Goal: Information Seeking & Learning: Learn about a topic

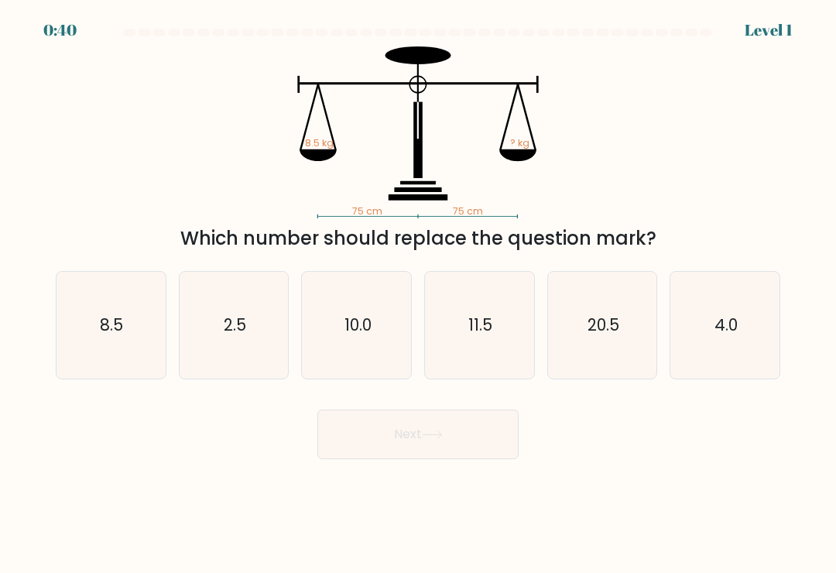
click at [117, 347] on icon "8.5" at bounding box center [110, 325] width 107 height 107
click at [418, 294] on input "a. 8.5" at bounding box center [418, 290] width 1 height 8
radio input "true"
click at [453, 431] on button "Next" at bounding box center [417, 434] width 201 height 50
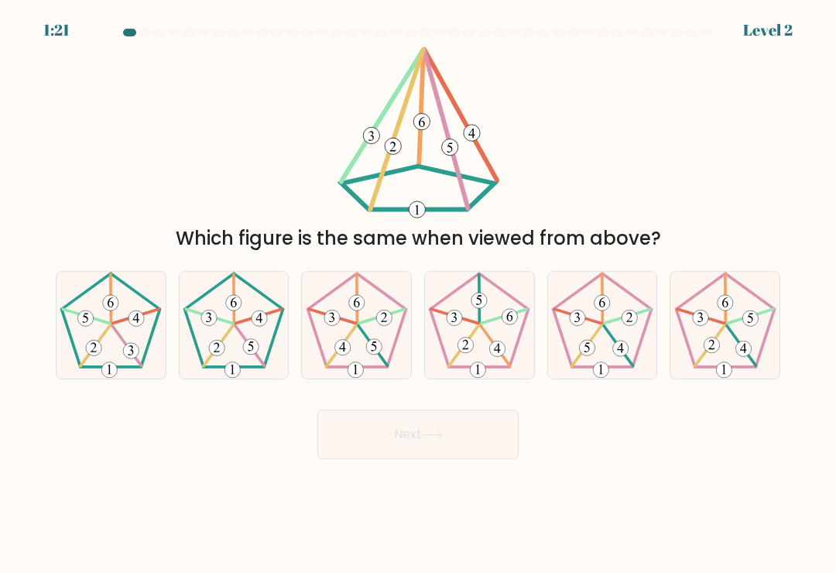
click at [248, 352] on 153 at bounding box center [250, 346] width 15 height 15
click at [418, 294] on input "b." at bounding box center [418, 290] width 1 height 8
radio input "true"
click at [453, 432] on button "Next" at bounding box center [417, 434] width 201 height 50
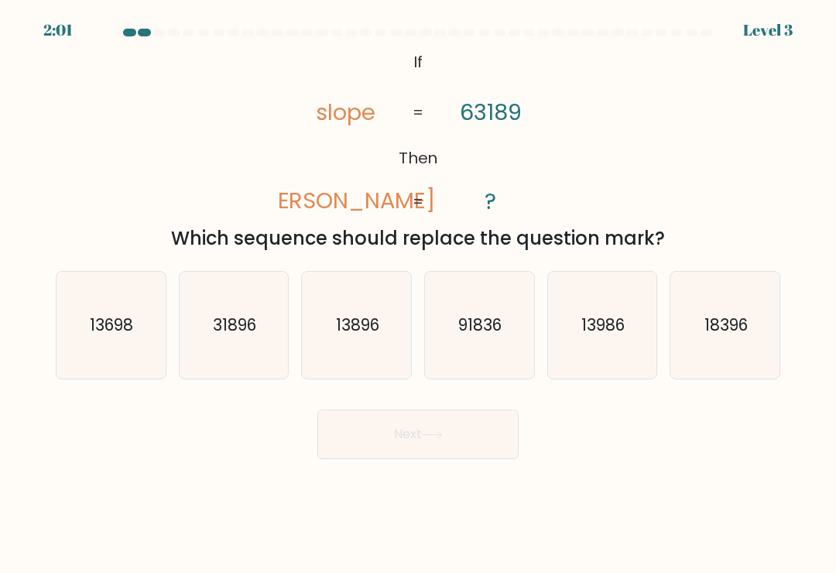
click at [464, 336] on text "91836" at bounding box center [480, 324] width 43 height 22
click at [419, 294] on input "d. 91836" at bounding box center [418, 290] width 1 height 8
radio input "true"
click at [255, 354] on icon "31896" at bounding box center [233, 325] width 107 height 107
click at [418, 294] on input "b. 31896" at bounding box center [418, 290] width 1 height 8
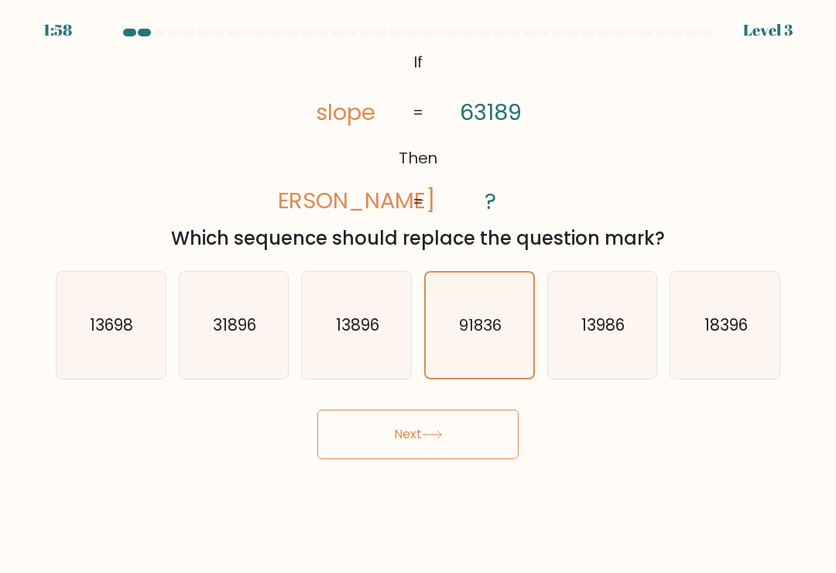
radio input "true"
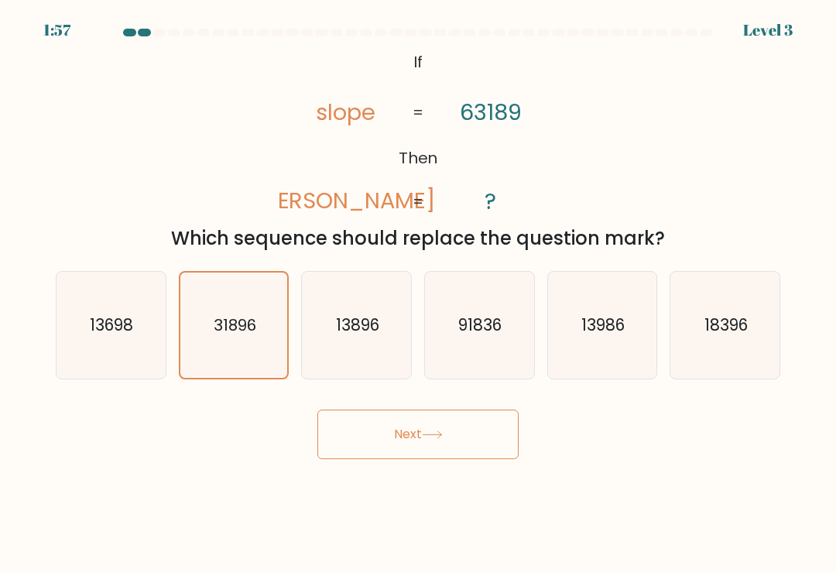
click at [478, 453] on button "Next" at bounding box center [417, 434] width 201 height 50
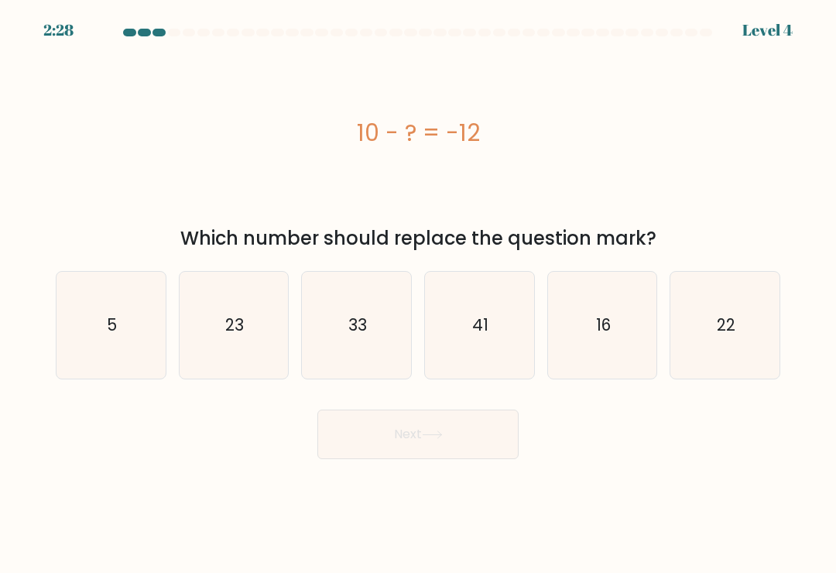
click at [498, 351] on icon "41" at bounding box center [479, 325] width 107 height 107
click at [419, 294] on input "d. 41" at bounding box center [418, 290] width 1 height 8
radio input "true"
click at [470, 434] on button "Next" at bounding box center [417, 434] width 201 height 50
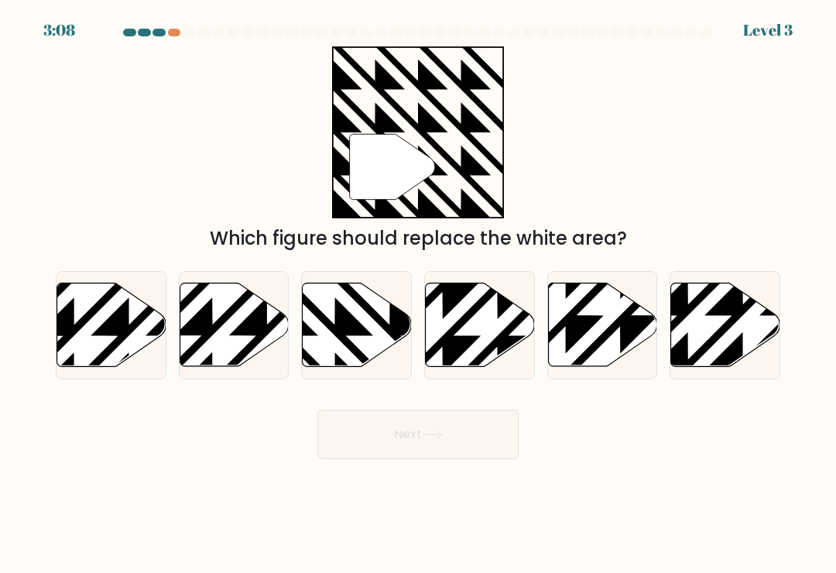
click at [371, 341] on icon at bounding box center [390, 281] width 220 height 220
click at [418, 294] on input "c." at bounding box center [418, 290] width 1 height 8
radio input "true"
click at [443, 439] on icon at bounding box center [432, 434] width 21 height 9
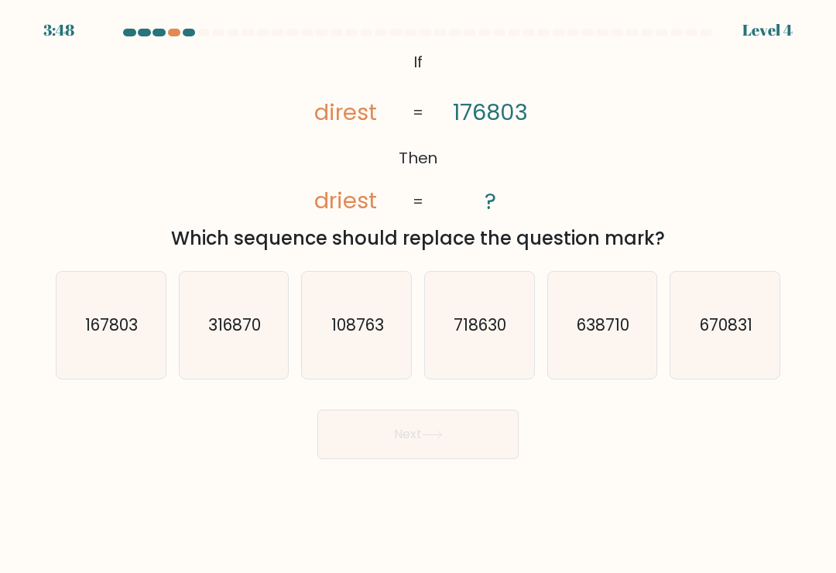
click at [364, 350] on icon "108763" at bounding box center [356, 325] width 107 height 107
click at [418, 294] on input "c. 108763" at bounding box center [418, 290] width 1 height 8
radio input "true"
click at [130, 358] on icon "167803" at bounding box center [110, 325] width 107 height 107
click at [418, 294] on input "a. 167803" at bounding box center [418, 290] width 1 height 8
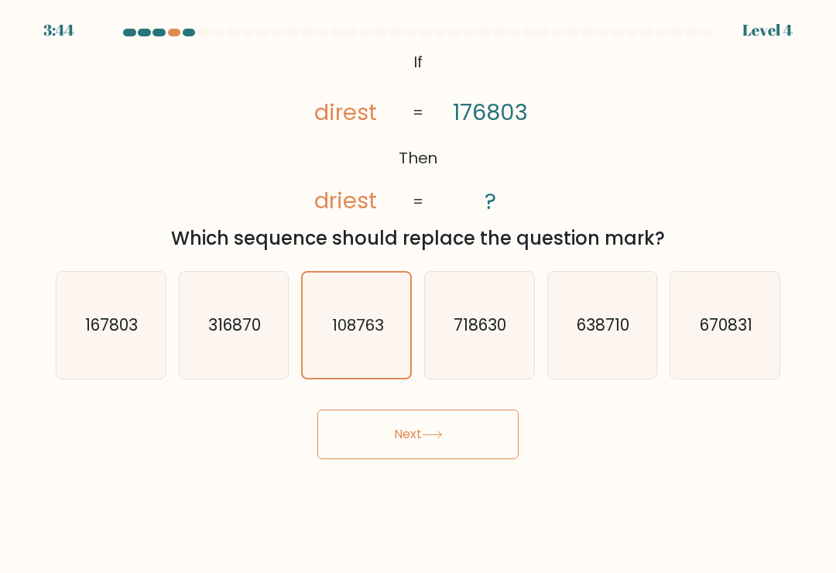
radio input "true"
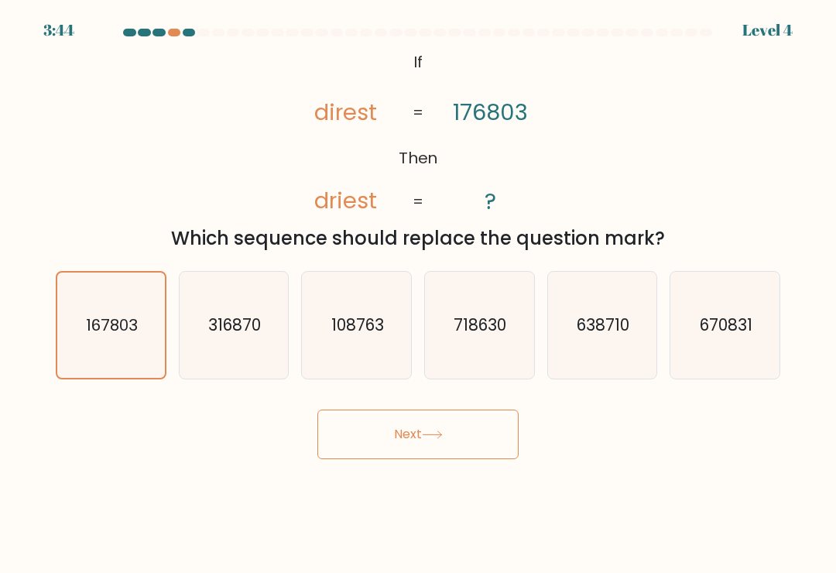
click at [378, 449] on button "Next" at bounding box center [417, 434] width 201 height 50
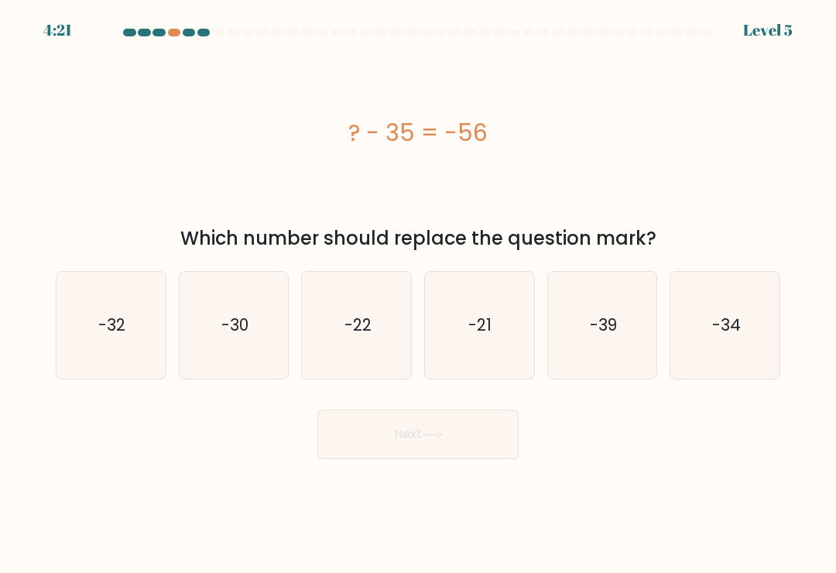
click at [488, 289] on icon "-21" at bounding box center [479, 325] width 107 height 107
click at [419, 289] on input "d. -21" at bounding box center [418, 290] width 1 height 8
radio input "true"
click at [376, 336] on icon "-22" at bounding box center [356, 325] width 107 height 107
click at [418, 294] on input "c. -22" at bounding box center [418, 290] width 1 height 8
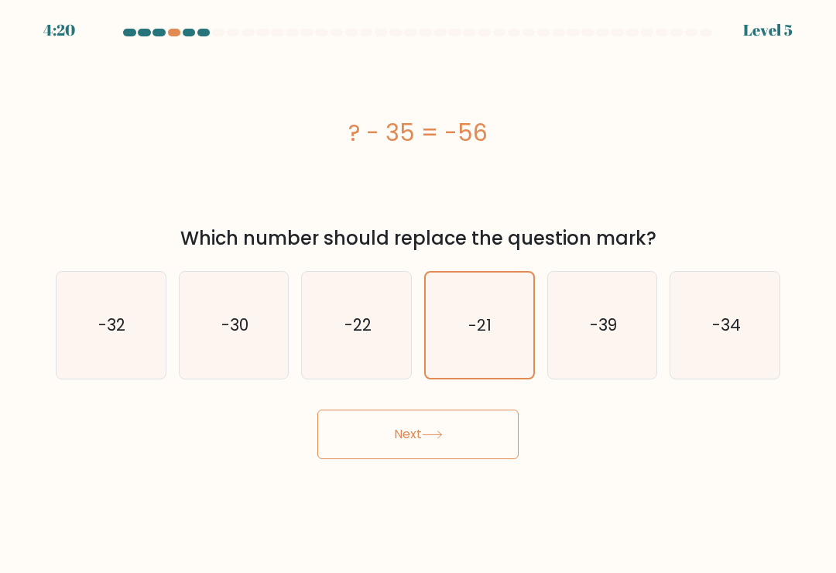
radio input "true"
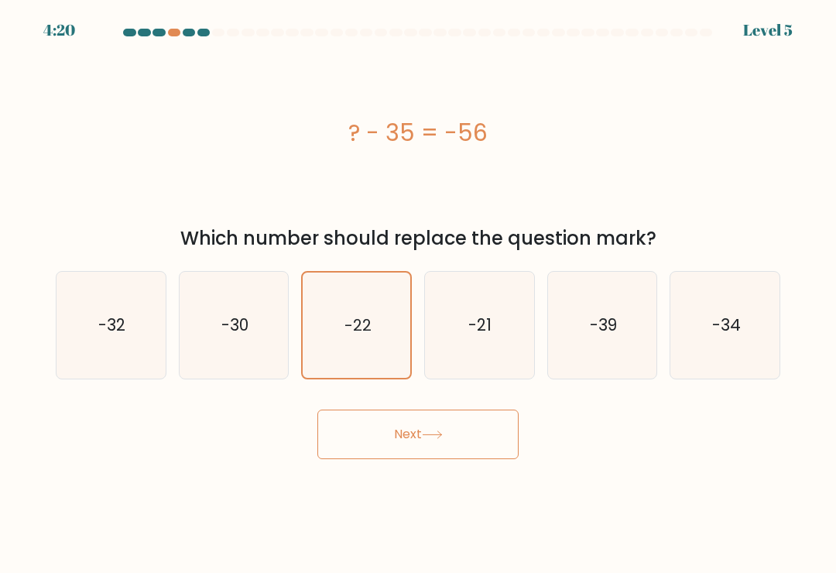
click at [440, 439] on icon at bounding box center [432, 434] width 21 height 9
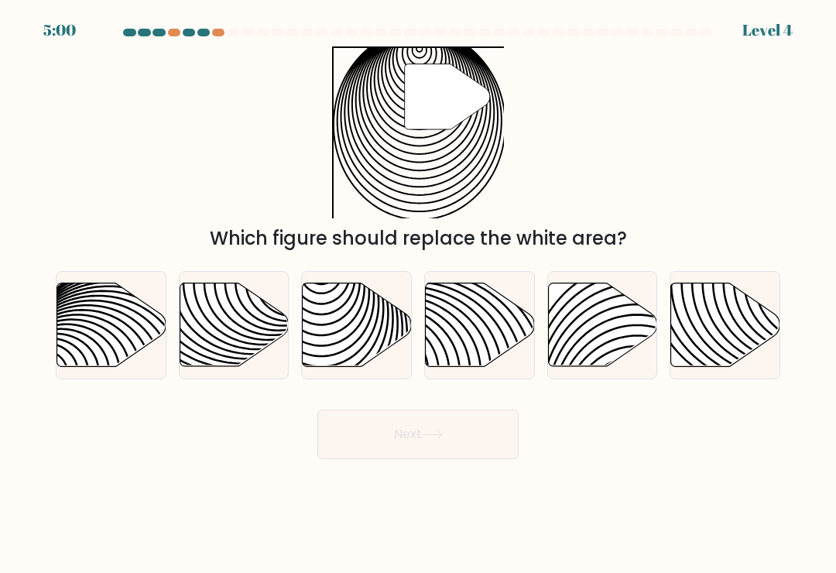
click at [374, 331] on icon at bounding box center [357, 325] width 109 height 84
click at [418, 294] on input "c." at bounding box center [418, 290] width 1 height 8
radio input "true"
click at [452, 443] on button "Next" at bounding box center [417, 434] width 201 height 50
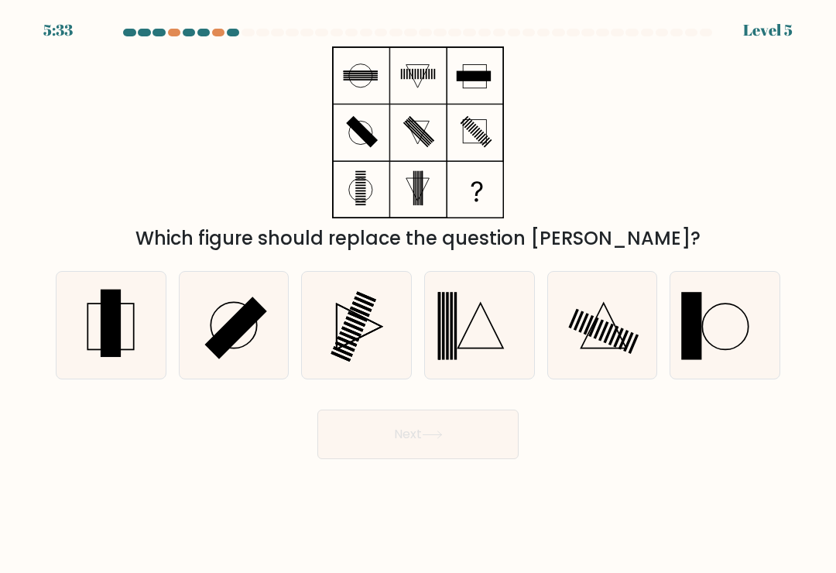
click at [129, 329] on icon at bounding box center [110, 325] width 107 height 107
click at [418, 294] on input "a." at bounding box center [418, 290] width 1 height 8
radio input "true"
click at [449, 435] on button "Next" at bounding box center [417, 434] width 201 height 50
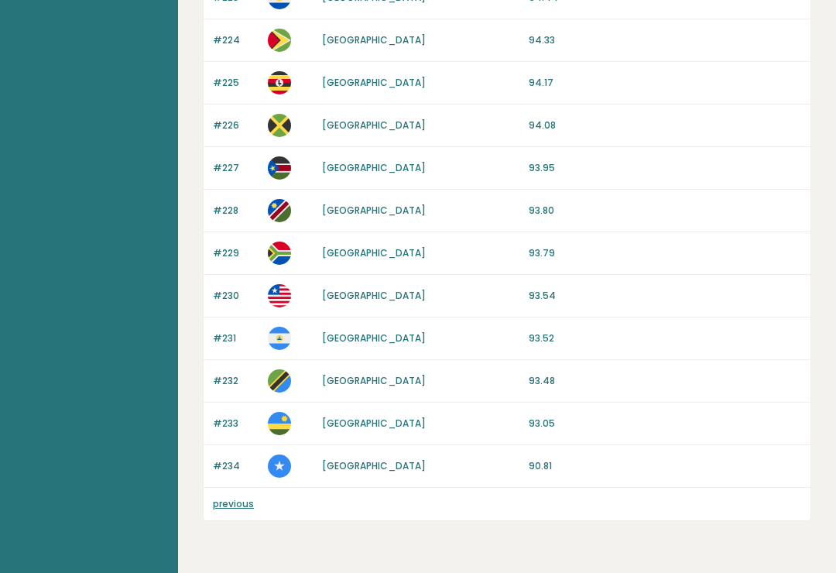
scroll to position [1176, 0]
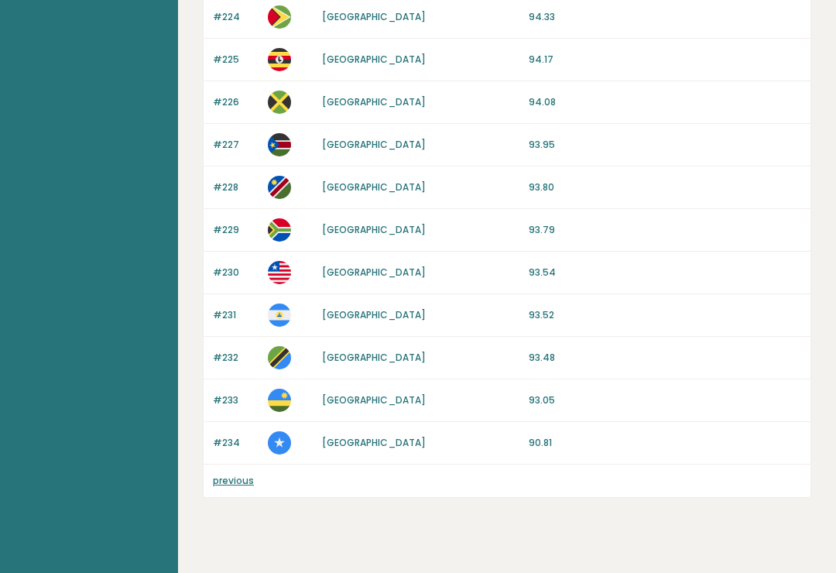
click at [244, 485] on link "previous" at bounding box center [233, 480] width 41 height 13
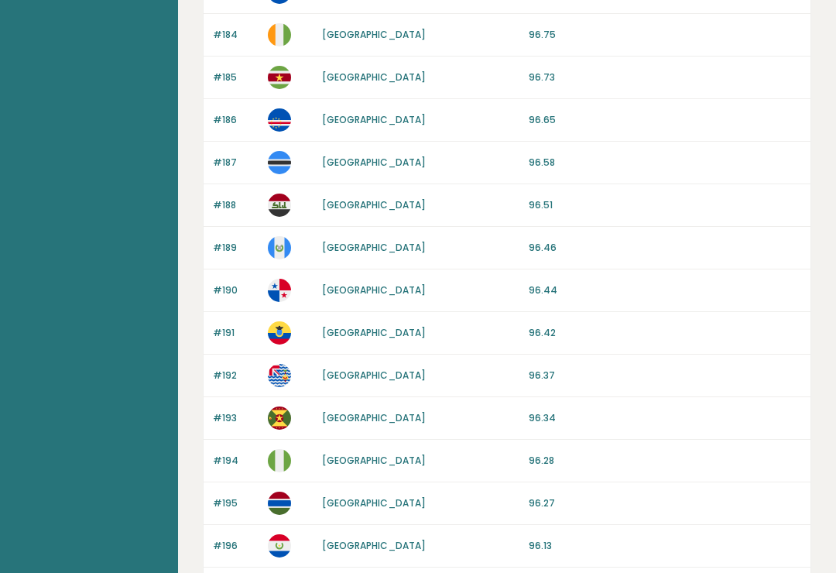
scroll to position [1432, 0]
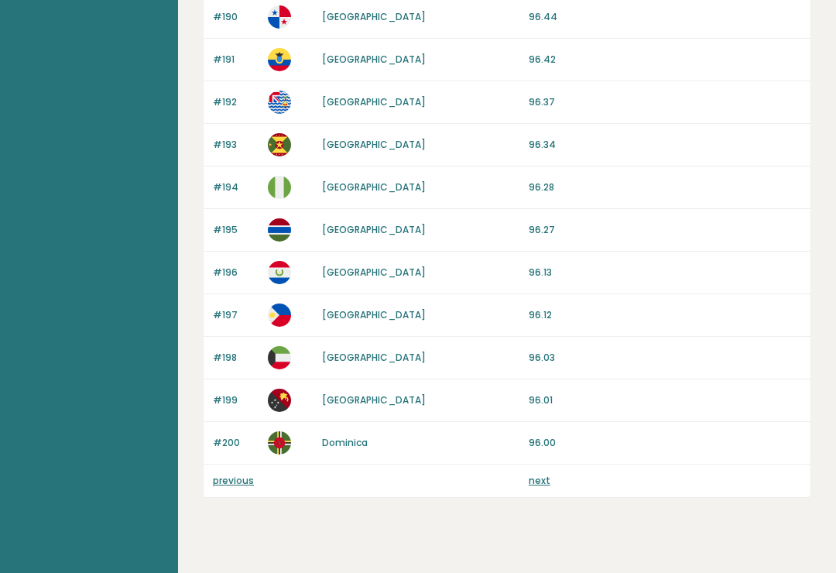
click at [226, 485] on link "previous" at bounding box center [233, 480] width 41 height 13
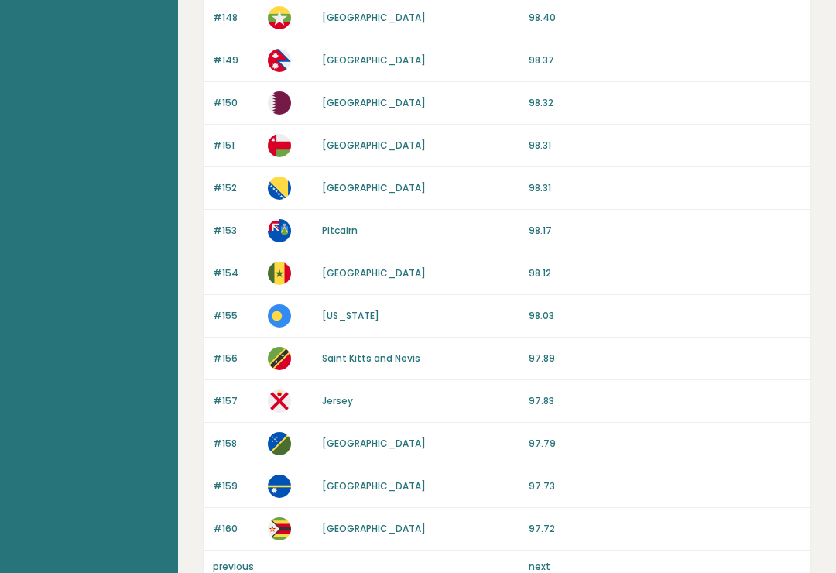
scroll to position [1432, 0]
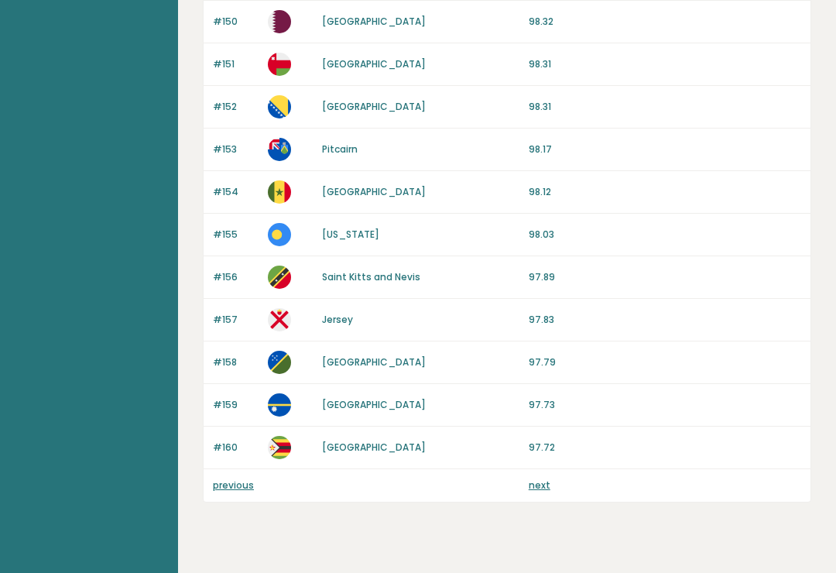
click at [245, 478] on link "previous" at bounding box center [233, 484] width 41 height 13
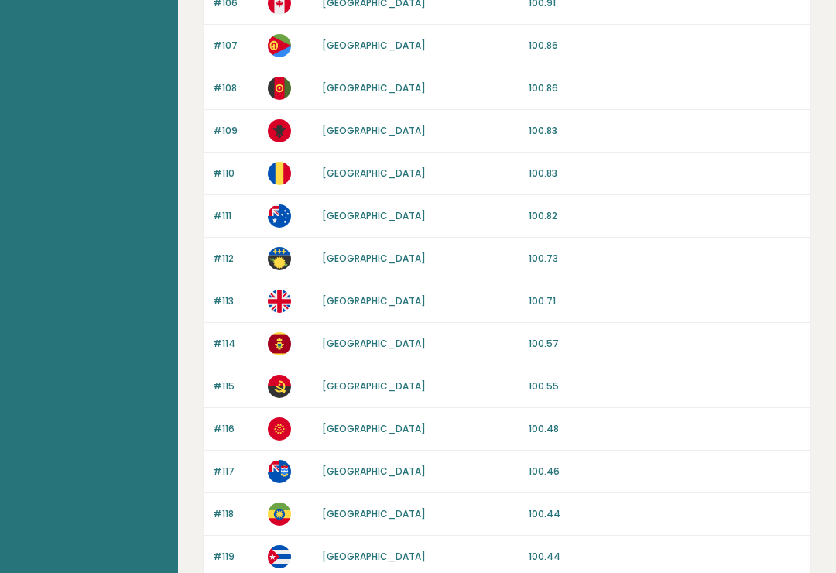
scroll to position [1432, 0]
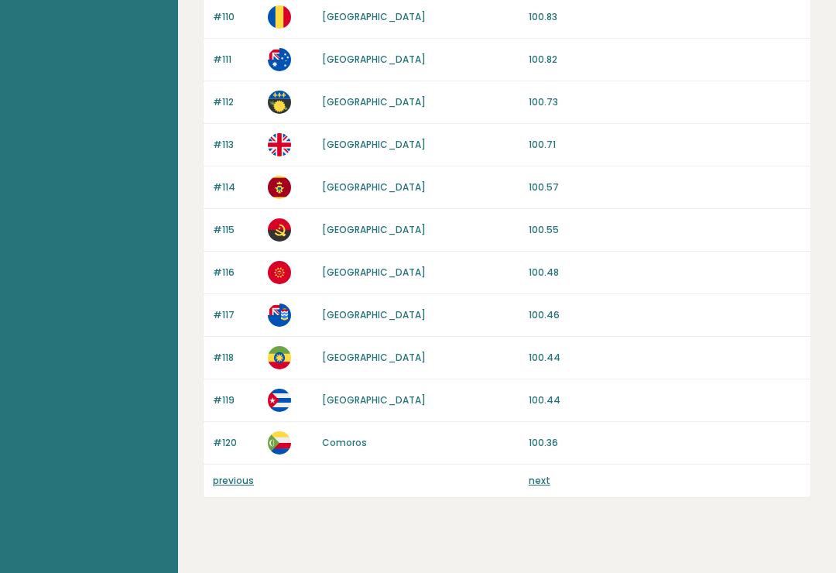
click at [229, 483] on link "previous" at bounding box center [233, 480] width 41 height 13
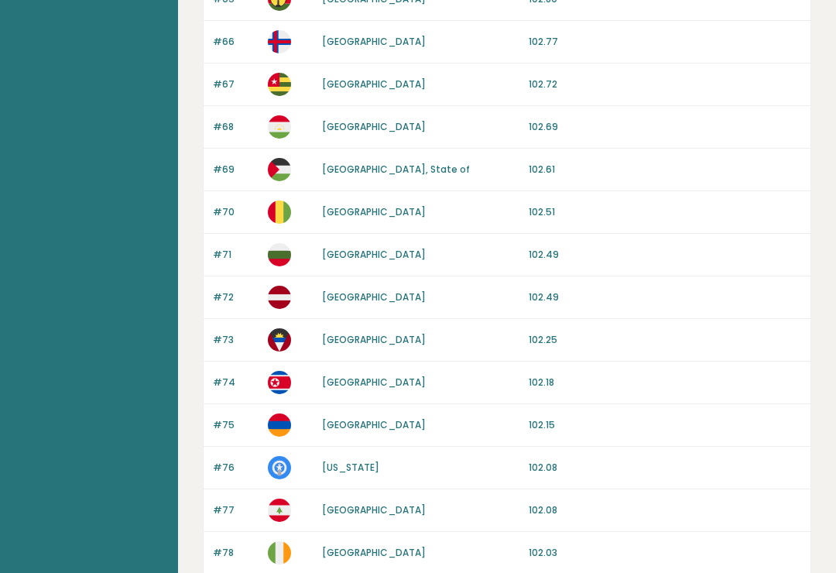
scroll to position [1432, 0]
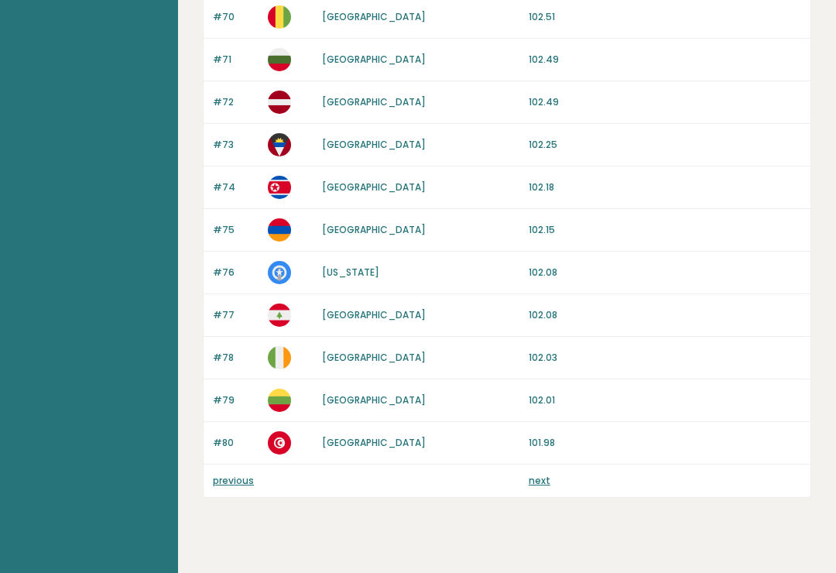
click at [232, 484] on link "previous" at bounding box center [233, 480] width 41 height 13
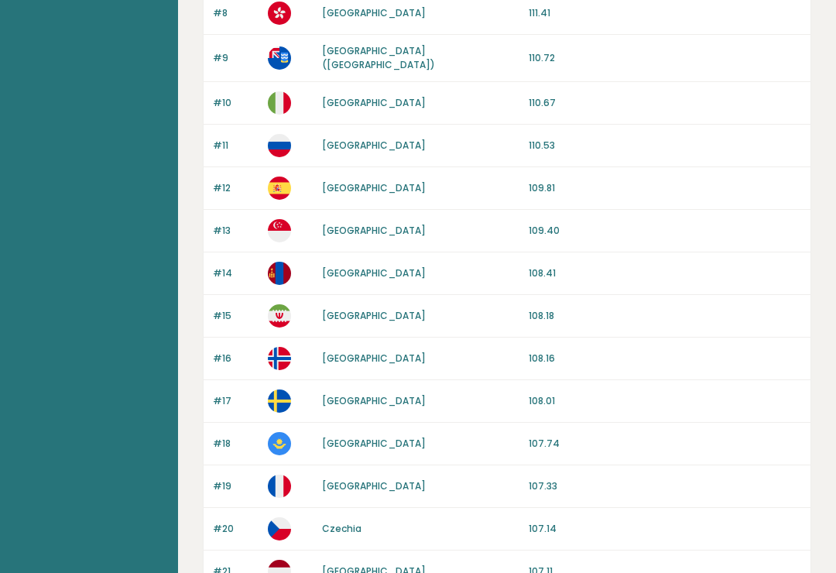
scroll to position [371, 0]
